Goal: Contribute content: Add original content to the website for others to see

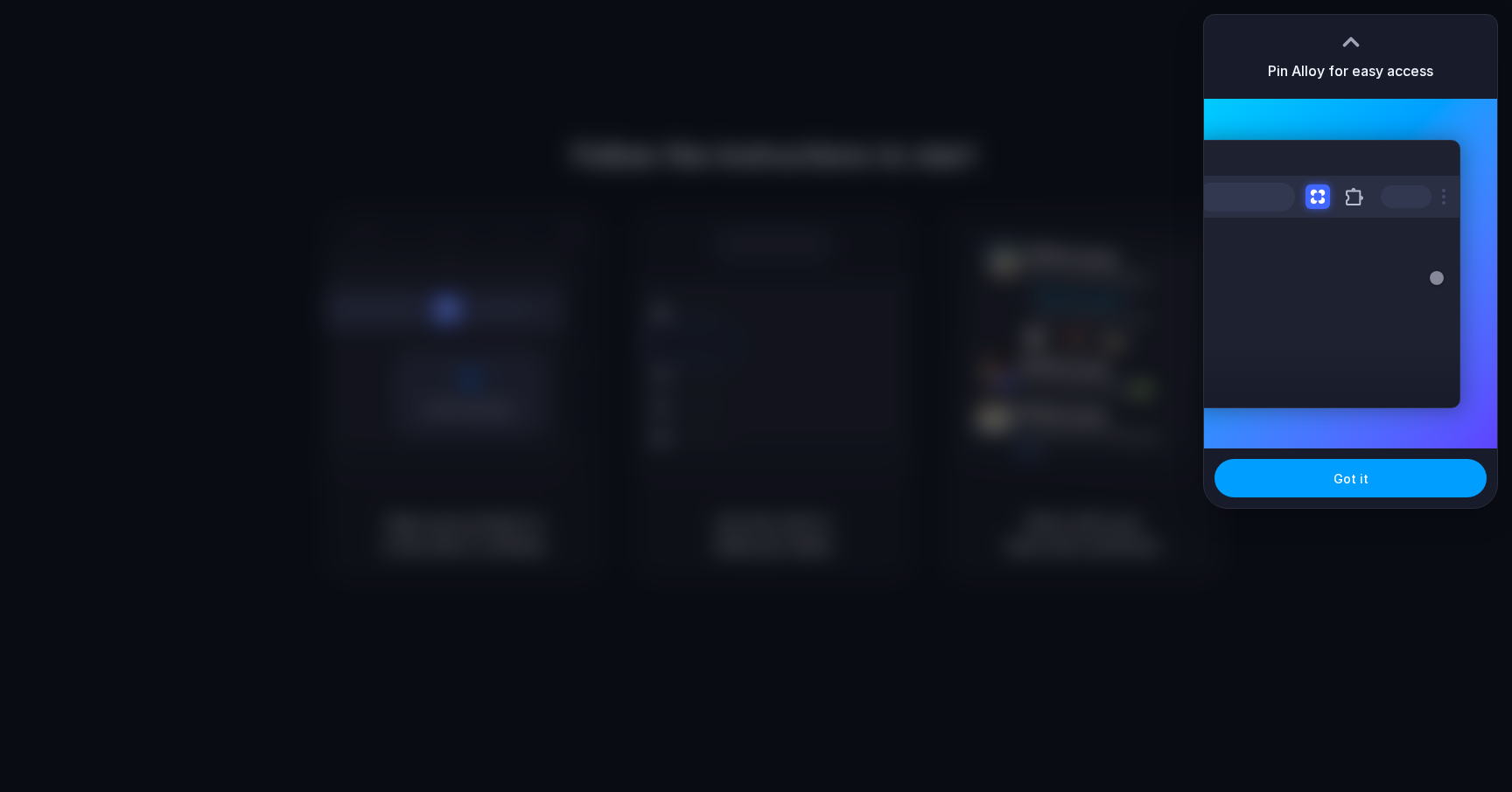
click at [1339, 481] on span "Got it" at bounding box center [1350, 479] width 35 height 18
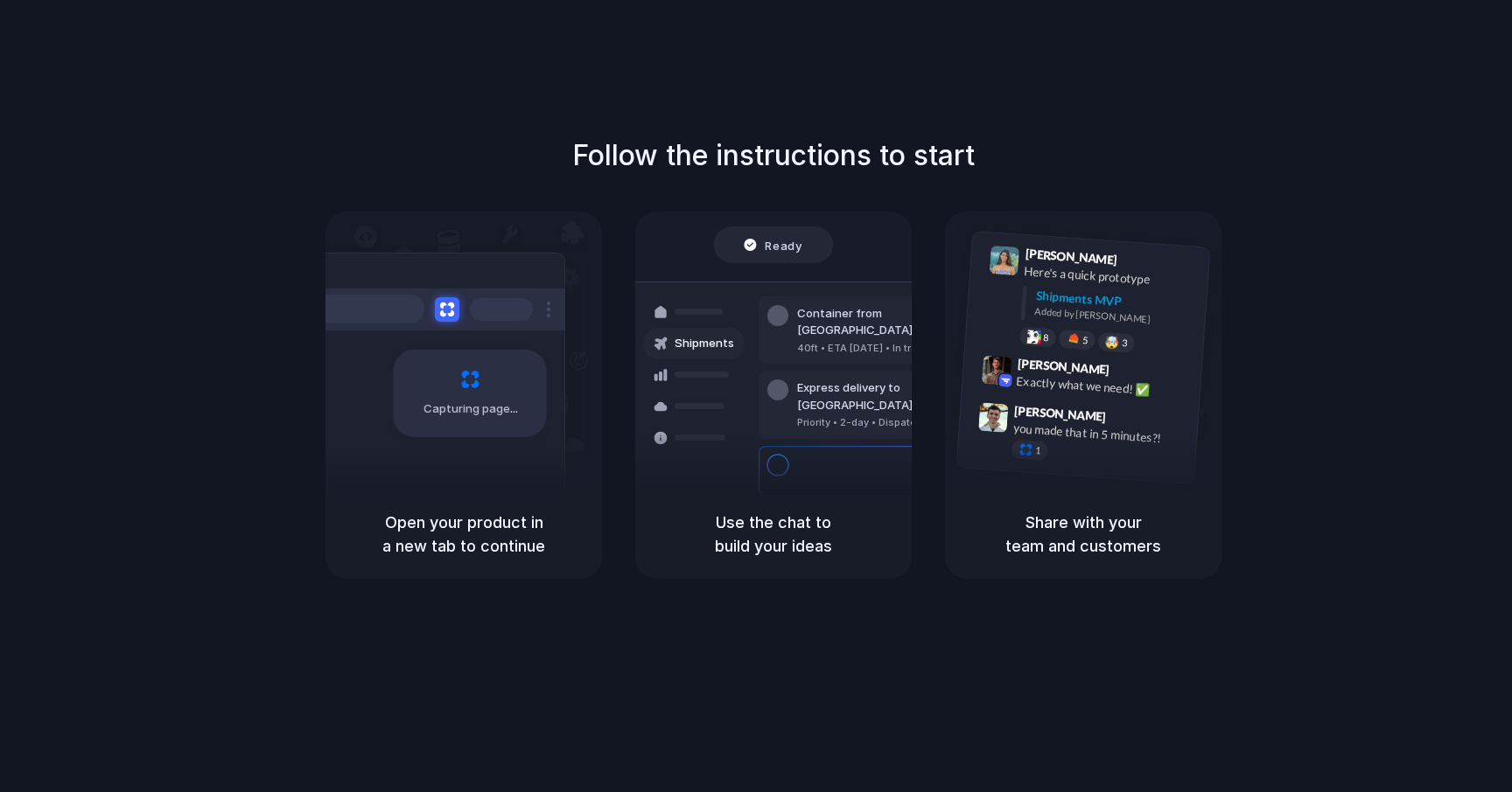
click at [1421, 95] on div "Follow the instructions to start Capturing page Open your product in a new tab …" at bounding box center [773, 414] width 1546 height 827
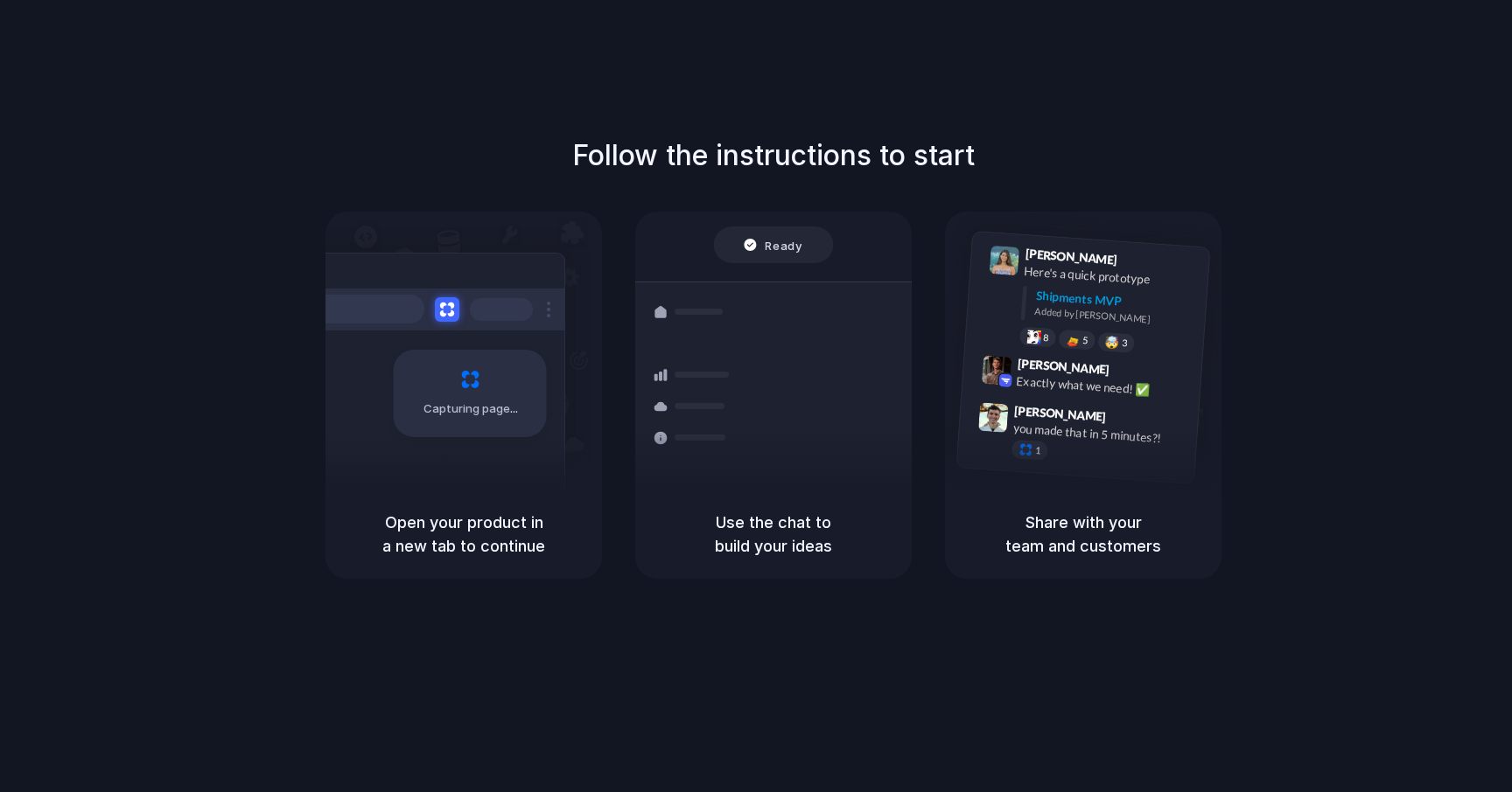
click at [756, 396] on div at bounding box center [756, 396] width 0 height 0
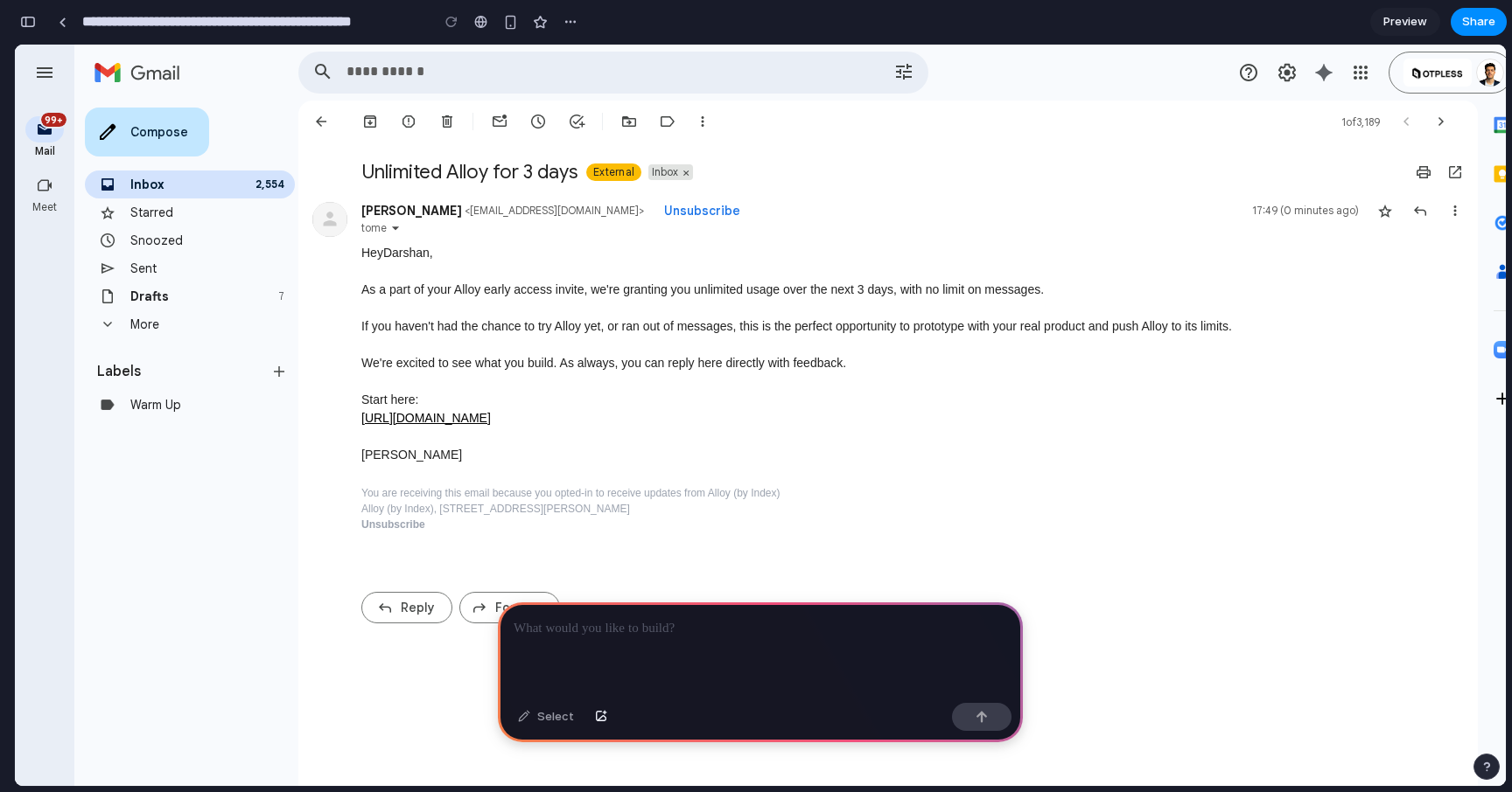
click at [172, 216] on div "Starred" at bounding box center [208, 212] width 154 height 17
click at [547, 626] on p at bounding box center [761, 629] width 494 height 21
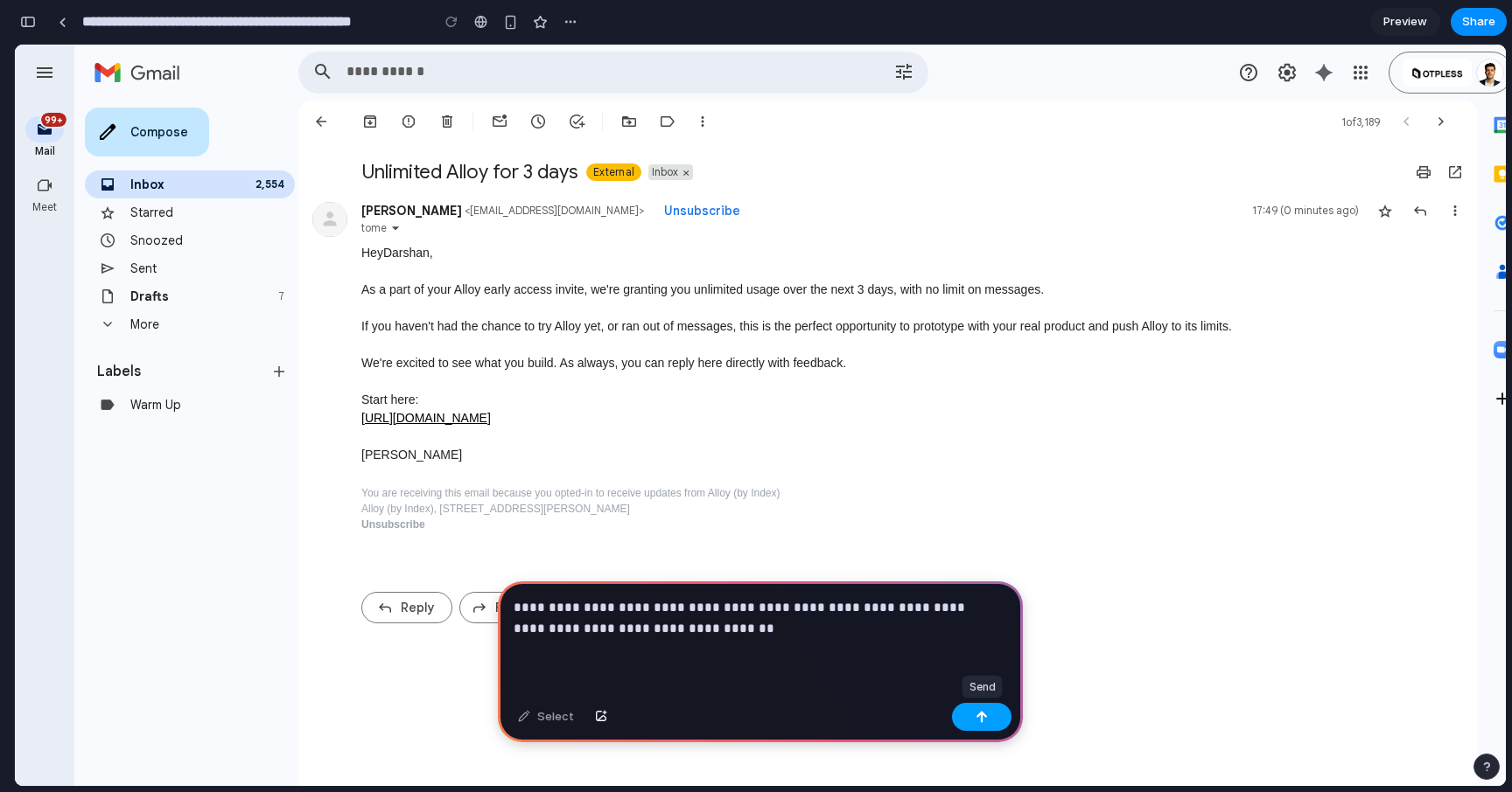
click at [976, 716] on div "button" at bounding box center [981, 717] width 12 height 12
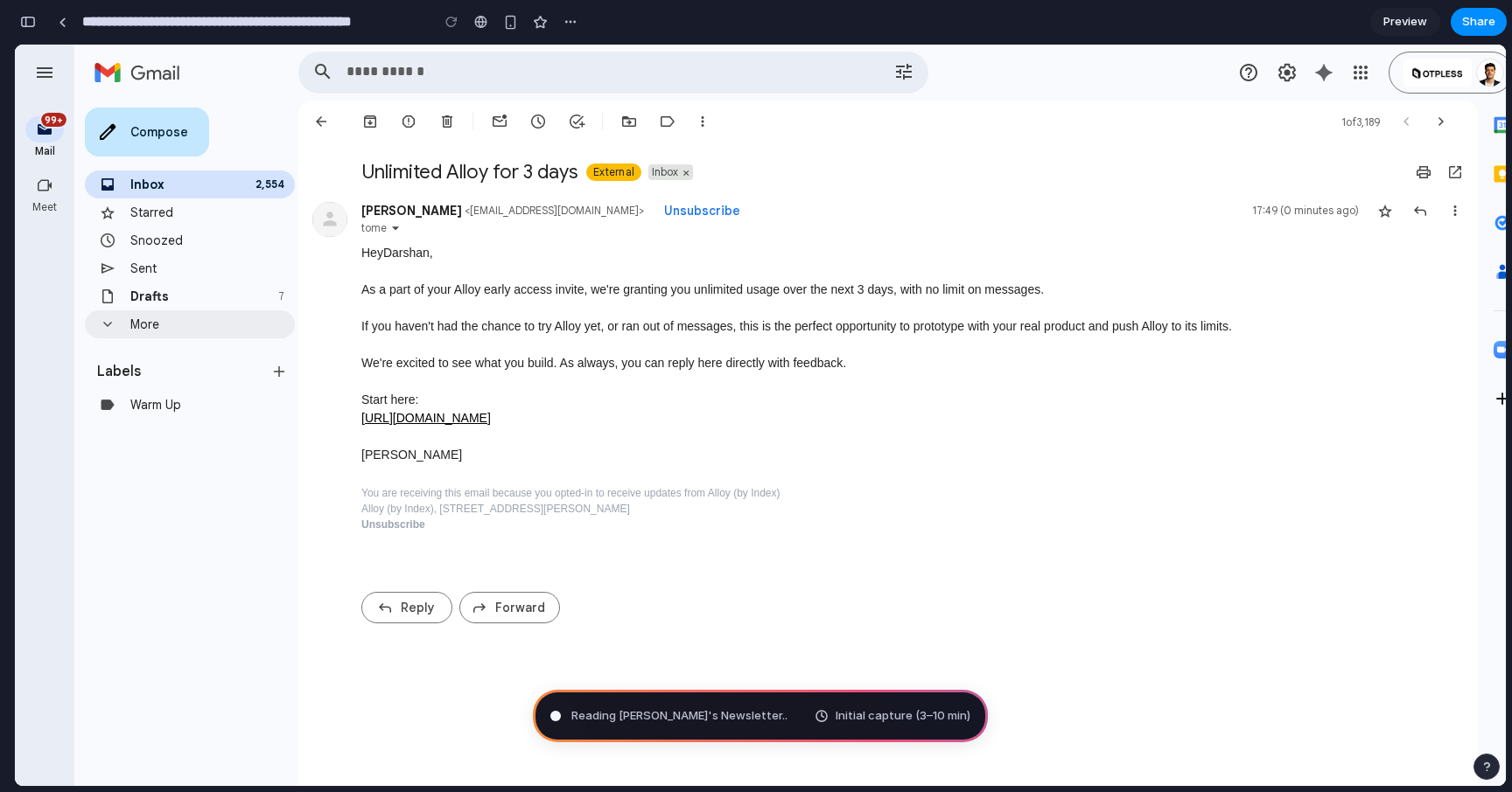
click at [152, 324] on span "More" at bounding box center [145, 324] width 29 height 15
click at [187, 192] on div "Inbox 2,554" at bounding box center [208, 184] width 154 height 17
click at [188, 217] on div "Starred" at bounding box center [208, 212] width 154 height 17
click at [323, 113] on div at bounding box center [320, 121] width 17 height 17
click at [1390, 23] on span "Preview" at bounding box center [1405, 21] width 44 height 17
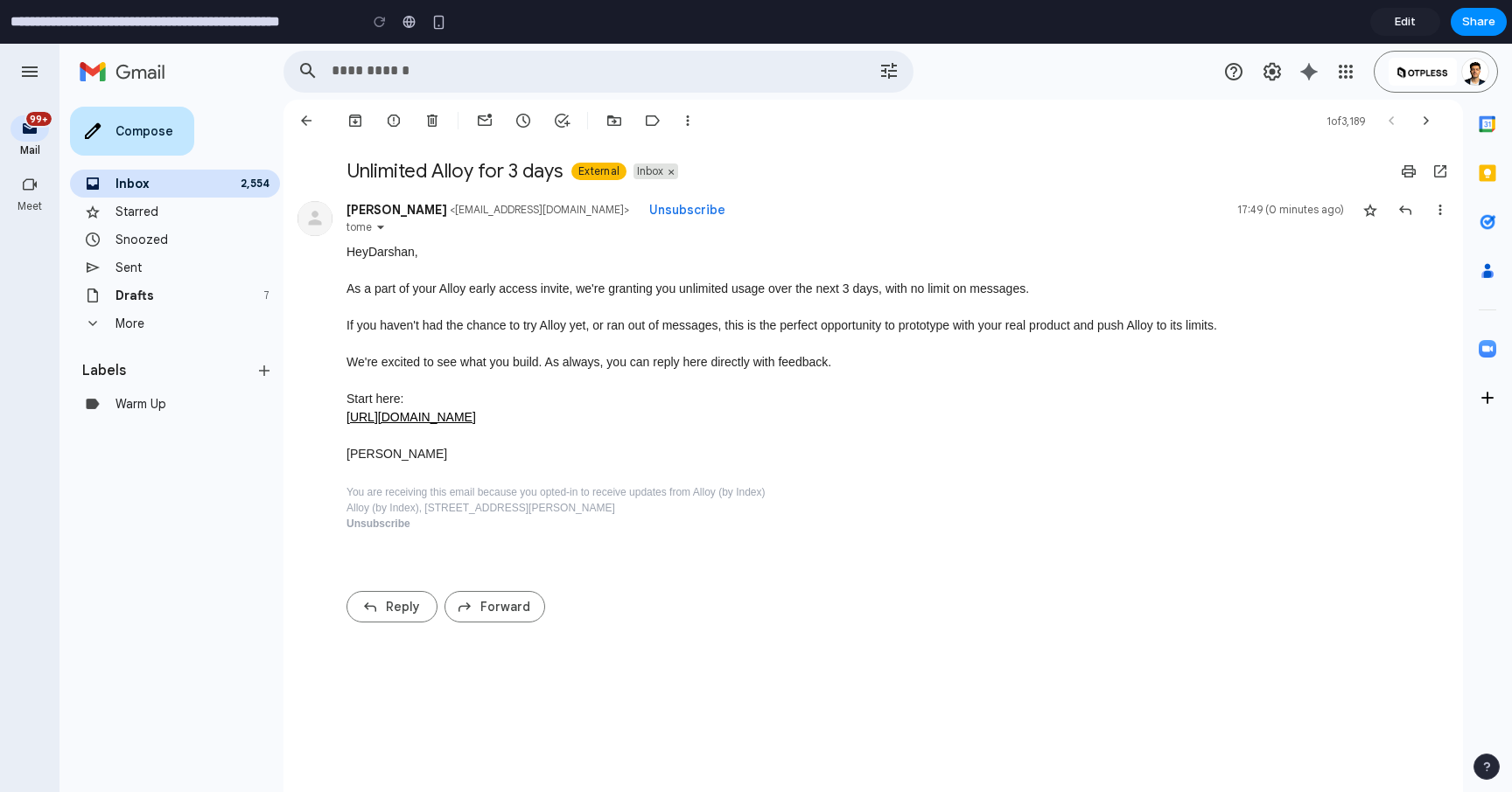
click at [461, 288] on span "As a part of your Alloy early access invite, we're granting you unlimited usage…" at bounding box center [688, 288] width 682 height 14
click at [1470, 32] on button "Share" at bounding box center [1478, 22] width 56 height 28
